Goal: Task Accomplishment & Management: Use online tool/utility

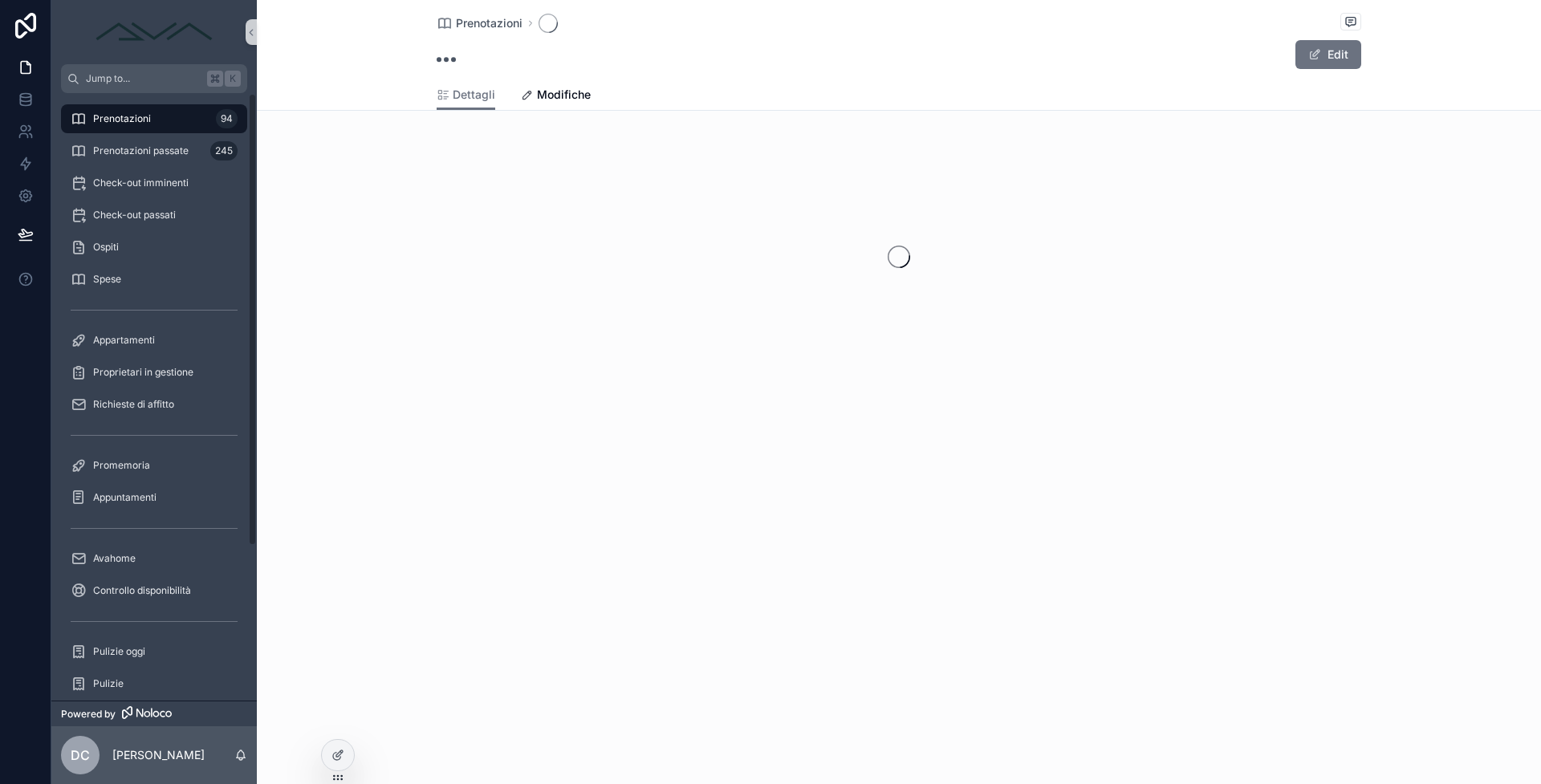
click at [147, 128] on div "Prenotazioni 94" at bounding box center [154, 119] width 167 height 26
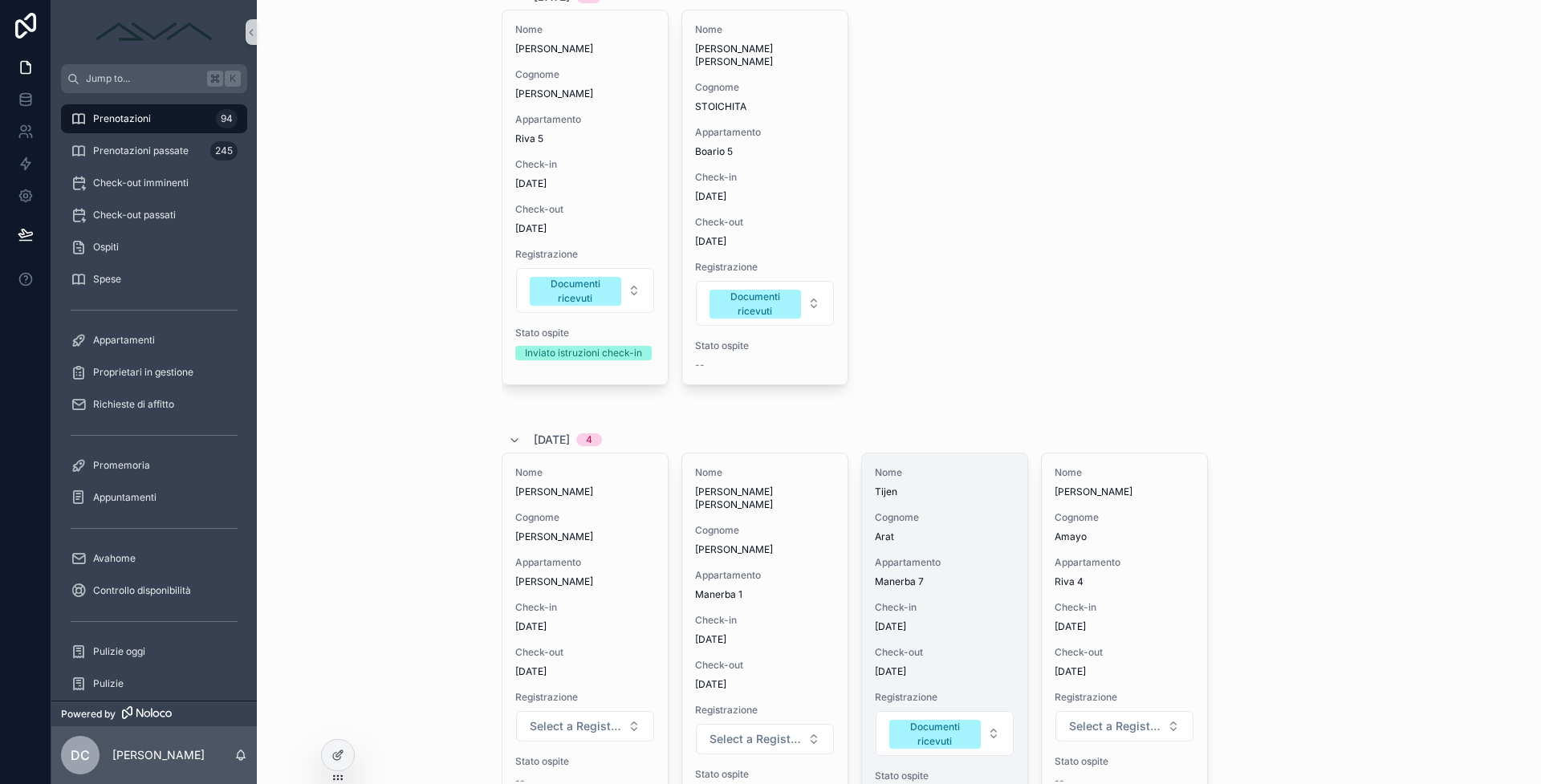
scroll to position [146, 0]
click at [931, 508] on span "Cognome" at bounding box center [945, 514] width 139 height 13
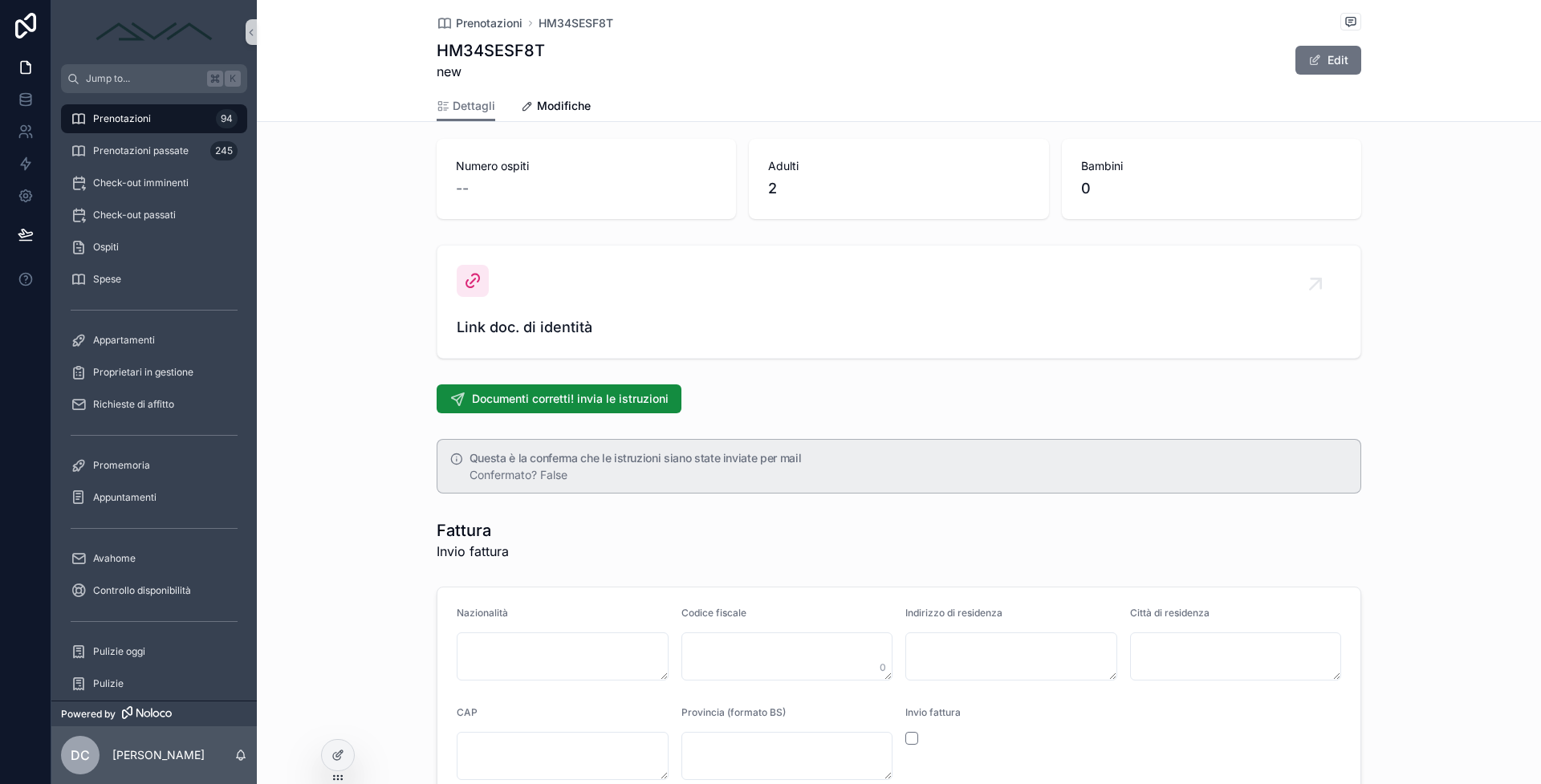
scroll to position [1731, 0]
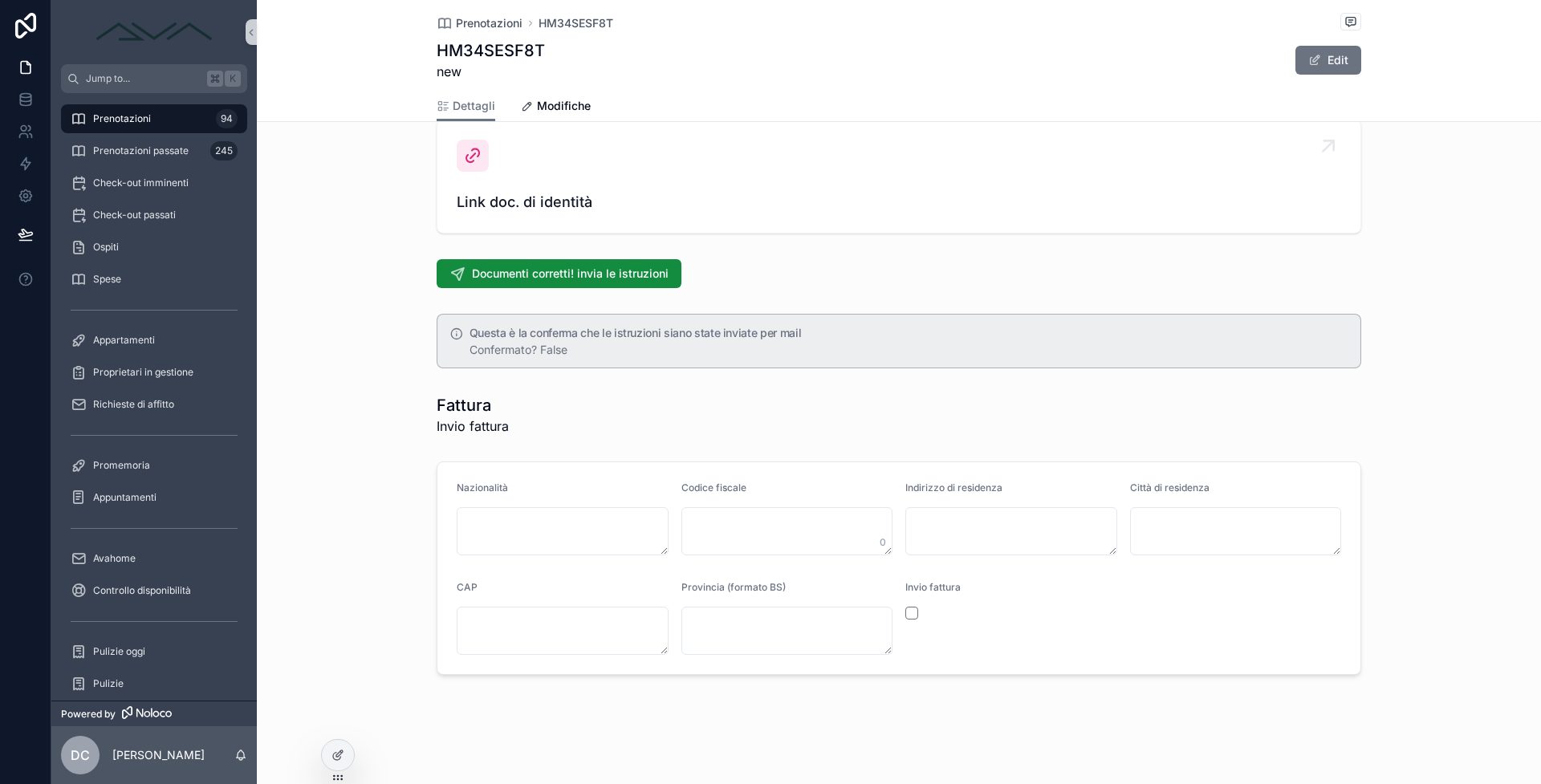
click at [515, 192] on span "Link doc. di identità" at bounding box center [899, 202] width 884 height 22
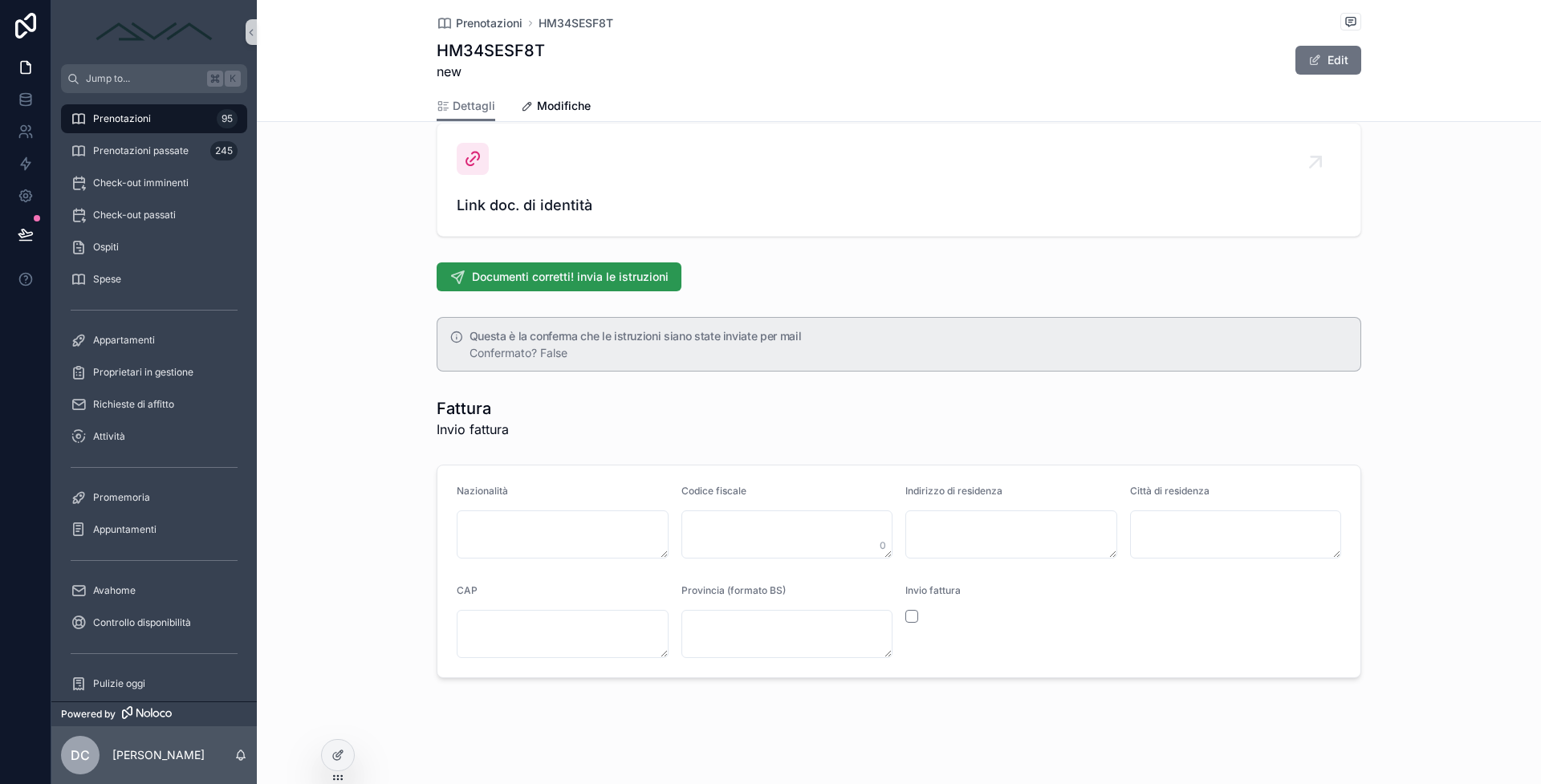
click at [525, 269] on span "Documenti corretti! invia le istruzioni" at bounding box center [570, 276] width 196 height 16
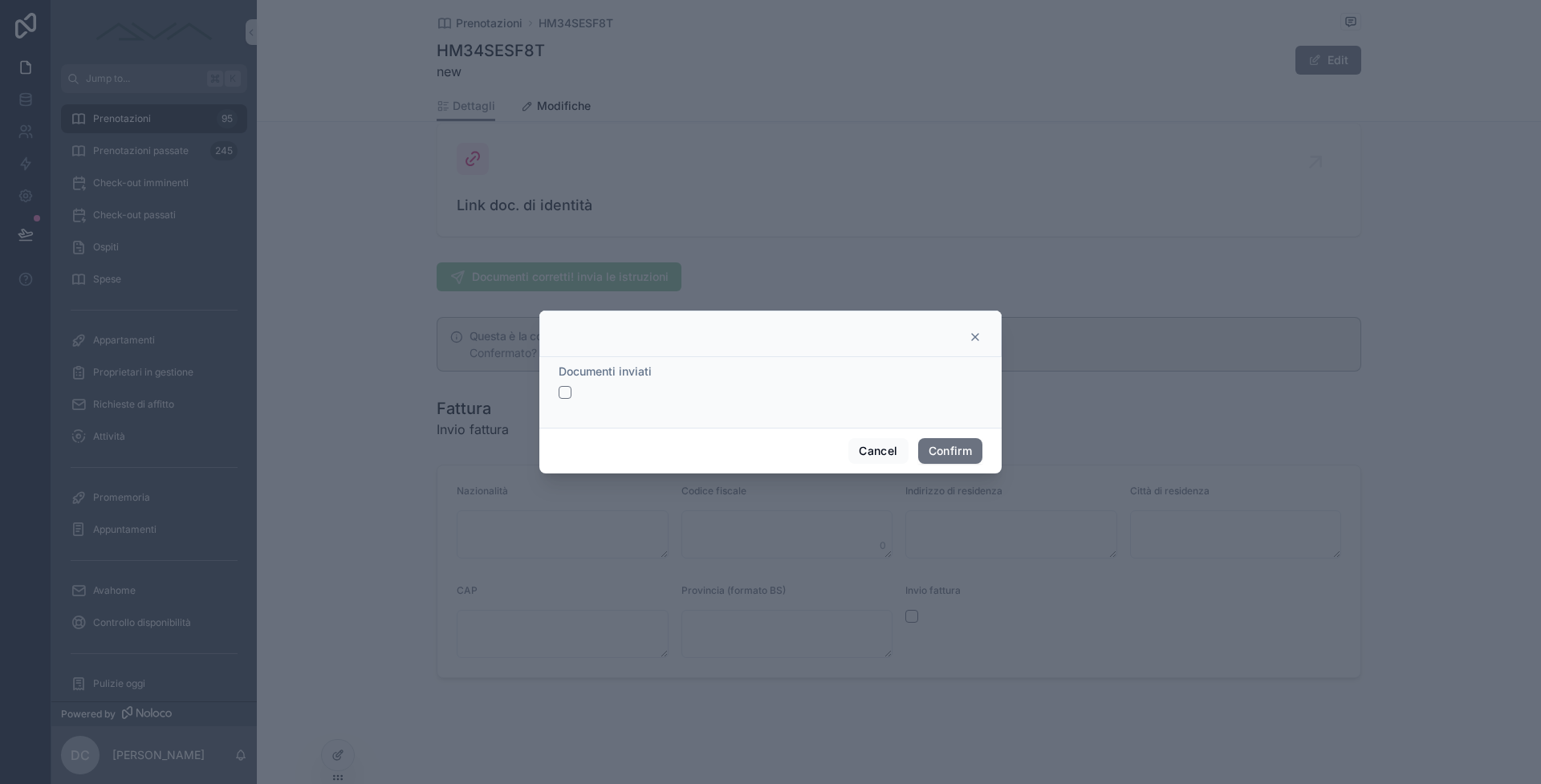
click at [554, 392] on div "Documenti inviati" at bounding box center [770, 392] width 463 height 71
click at [563, 397] on button "button" at bounding box center [565, 392] width 13 height 13
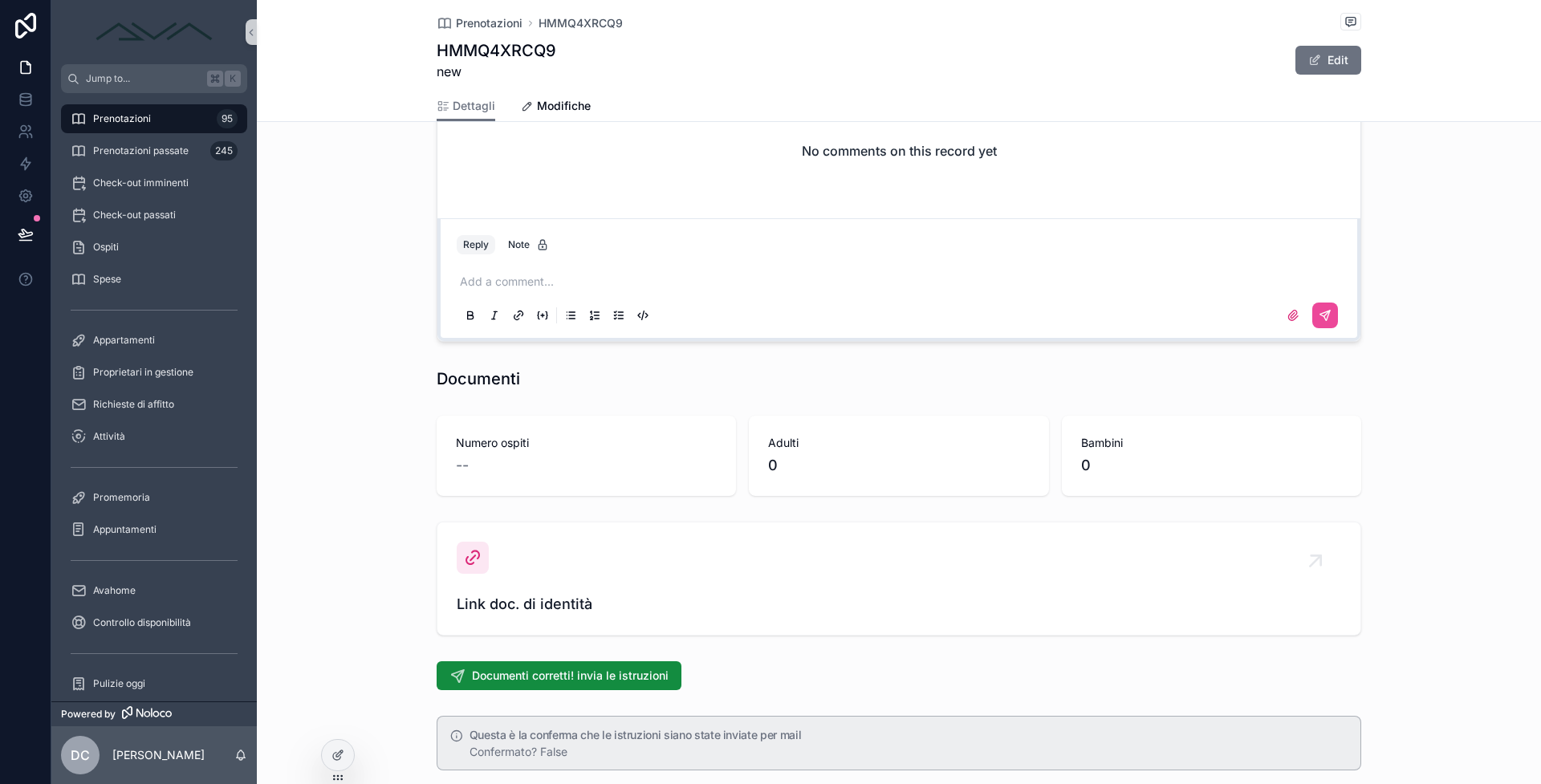
scroll to position [1479, 0]
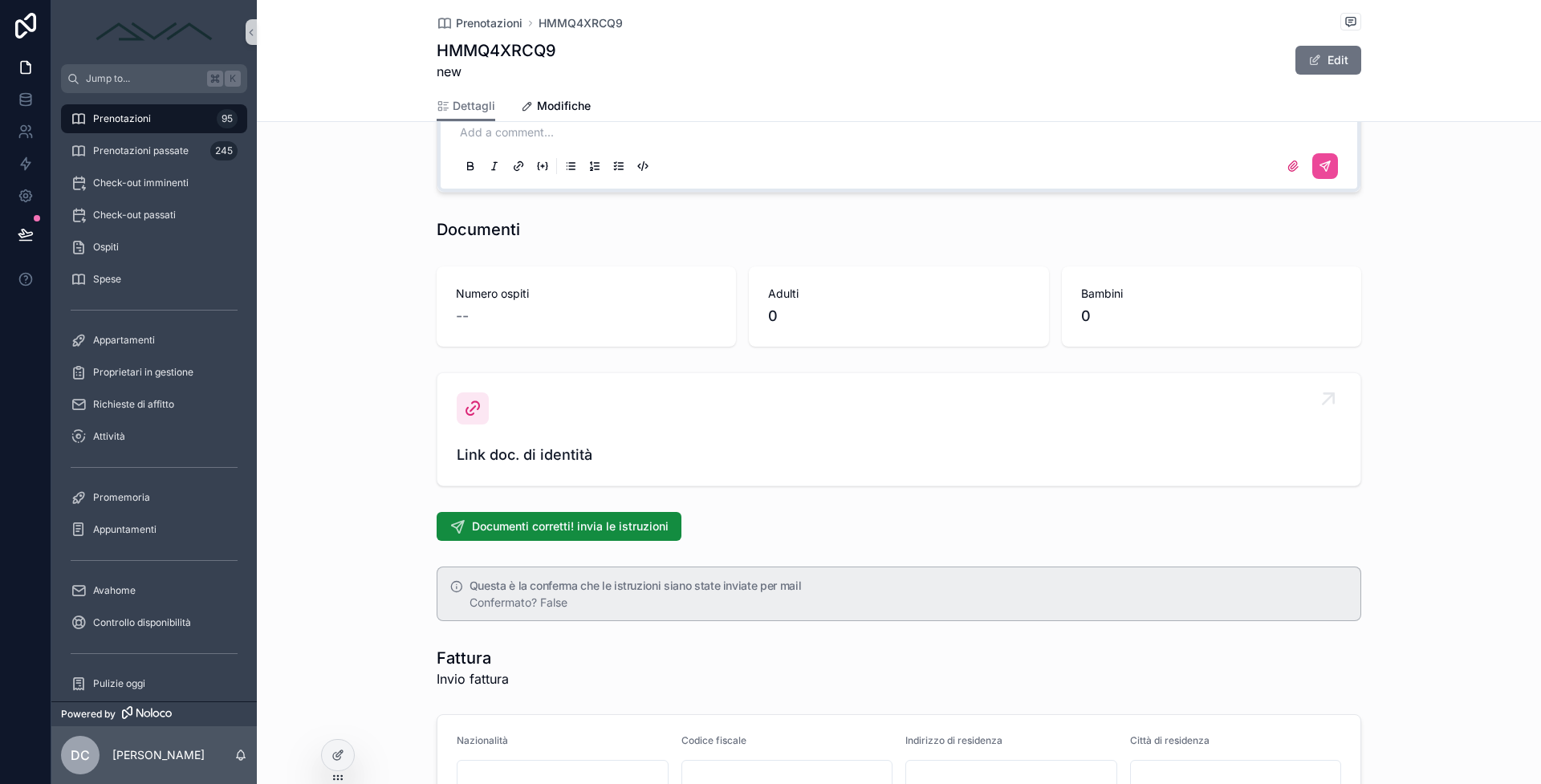
click at [581, 453] on span "Link doc. di identità" at bounding box center [899, 455] width 884 height 22
